Goal: Entertainment & Leisure: Consume media (video, audio)

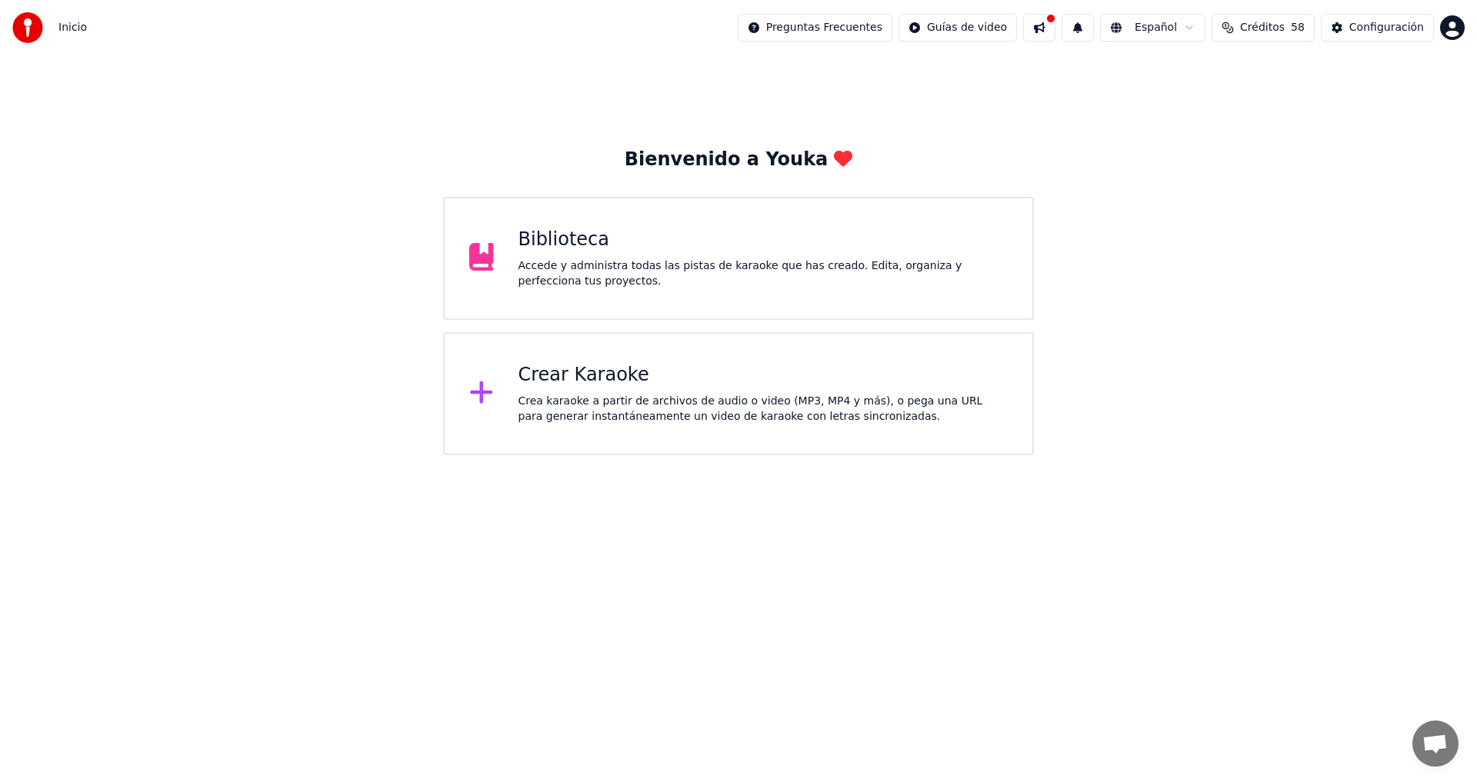
click at [579, 254] on div "Biblioteca Accede y administra todas las pistas de karaoke que has creado. Edit…" at bounding box center [764, 259] width 490 height 62
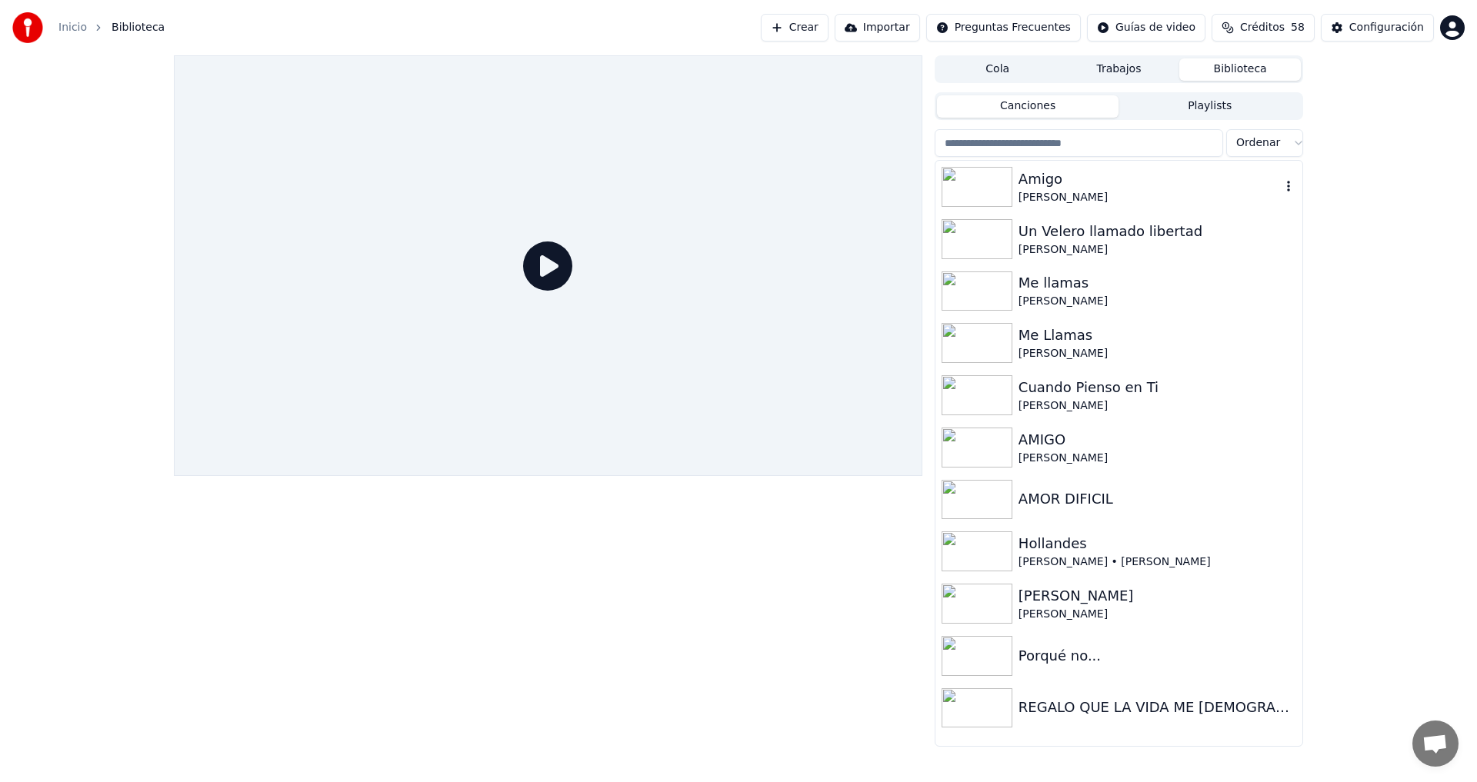
click at [1000, 185] on img at bounding box center [977, 187] width 71 height 40
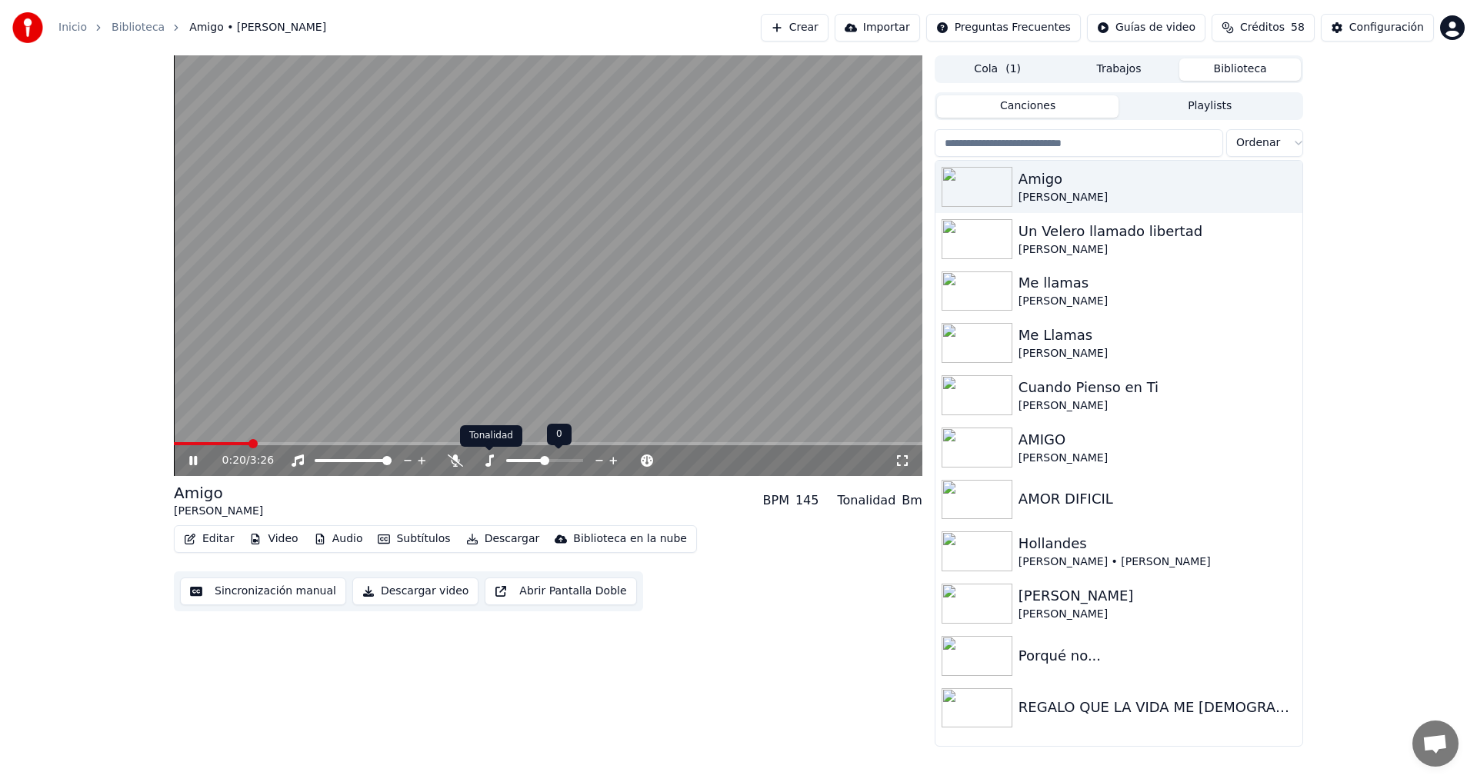
click at [491, 459] on icon at bounding box center [489, 461] width 15 height 12
click at [596, 461] on icon at bounding box center [599, 461] width 8 height 2
click at [611, 458] on icon at bounding box center [613, 460] width 15 height 15
click at [196, 458] on icon at bounding box center [193, 460] width 8 height 9
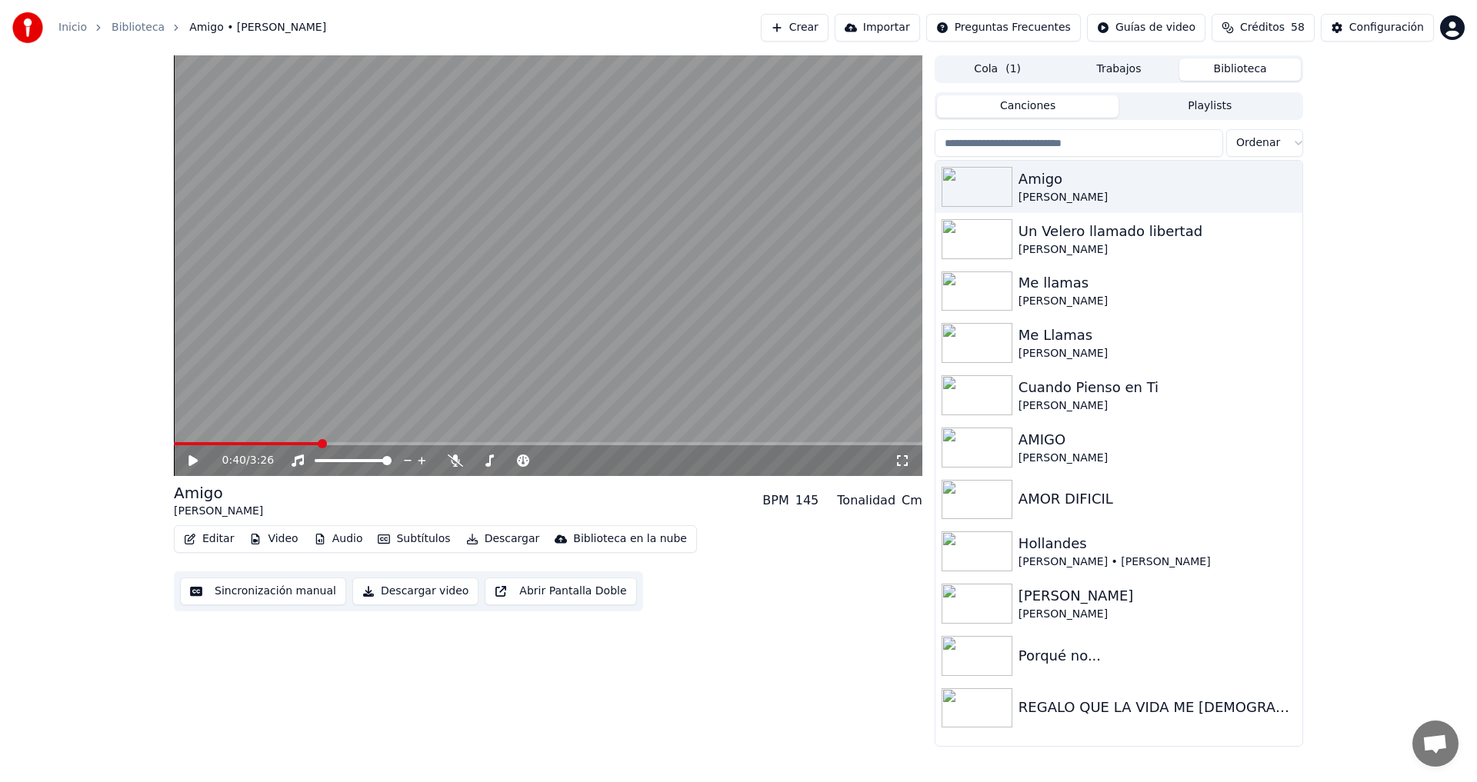
click at [75, 25] on link "Inicio" at bounding box center [72, 27] width 28 height 15
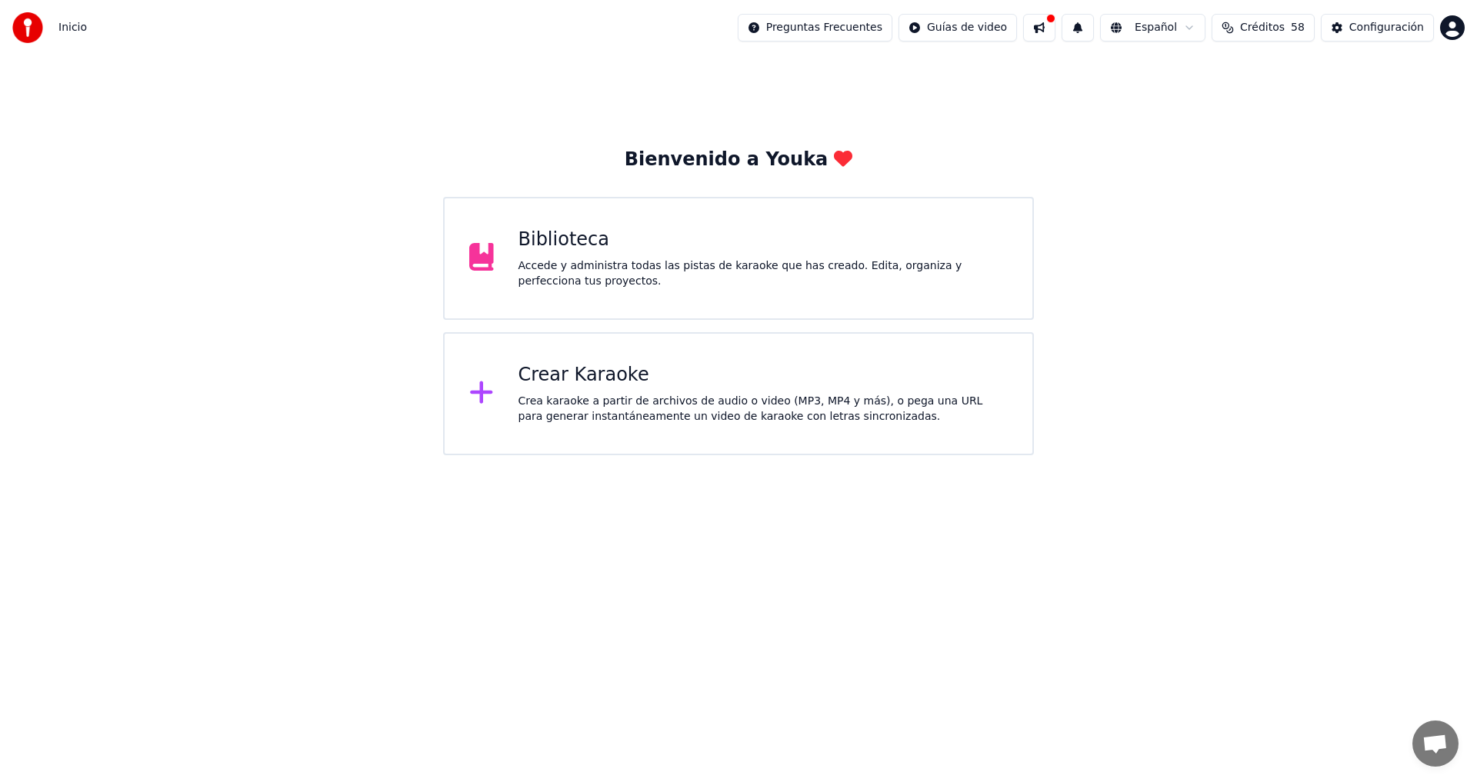
click at [642, 270] on div "Accede y administra todas las pistas de karaoke que has creado. Edita, organiza…" at bounding box center [764, 273] width 490 height 31
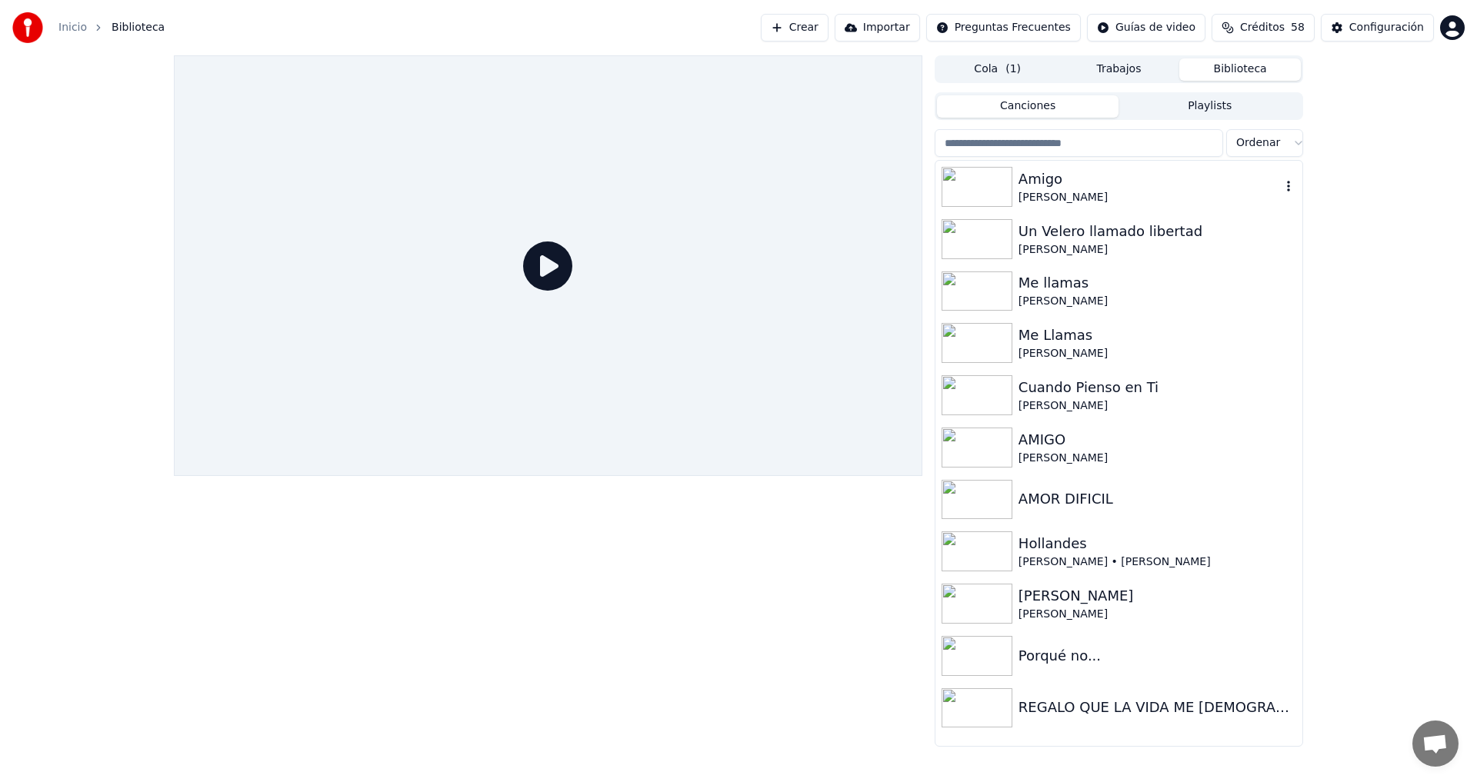
click at [1135, 195] on div "[PERSON_NAME]" at bounding box center [1150, 197] width 262 height 15
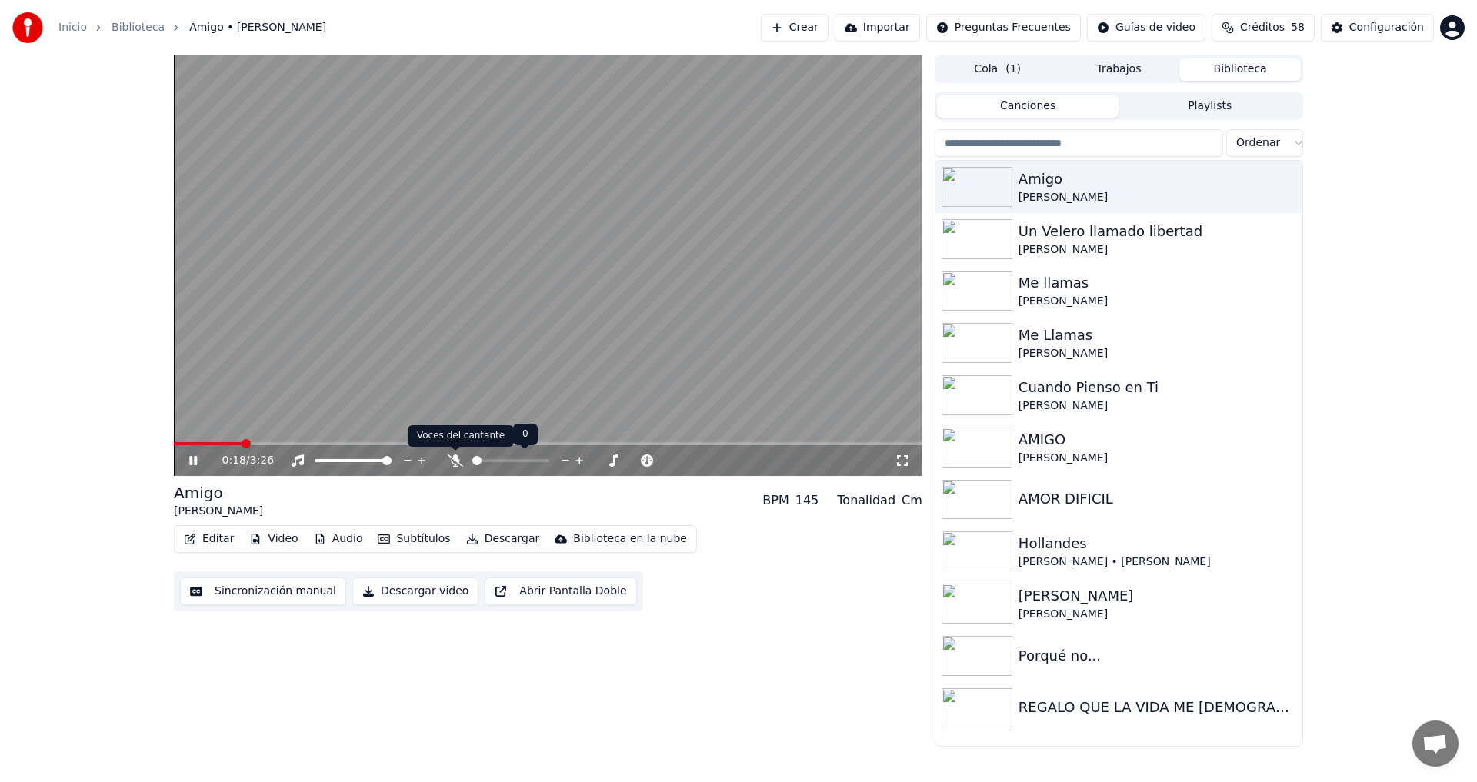
click at [454, 457] on icon at bounding box center [455, 461] width 15 height 12
click at [490, 460] on icon at bounding box center [489, 461] width 8 height 12
click at [489, 459] on icon at bounding box center [489, 461] width 15 height 12
